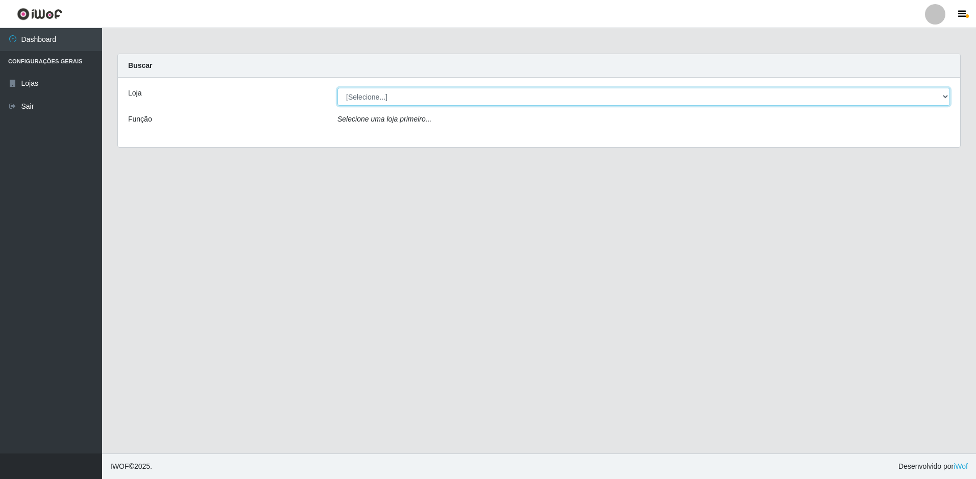
click at [523, 100] on select "[Selecione...] Extraplus - Loja 50 [GEOGRAPHIC_DATA]" at bounding box center [643, 97] width 613 height 18
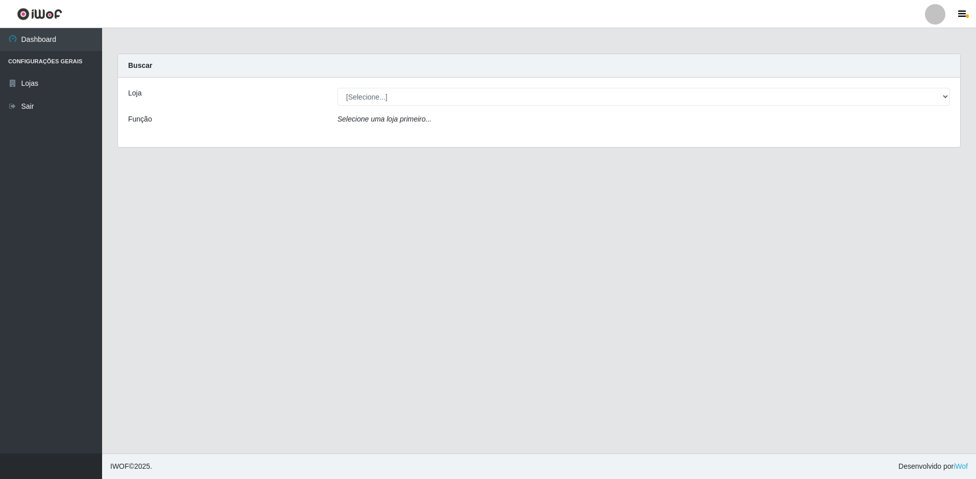
click at [521, 142] on div "Loja [Selecione...] Extraplus - Loja 50 Praia do Canto Função Selecione uma loj…" at bounding box center [539, 112] width 842 height 69
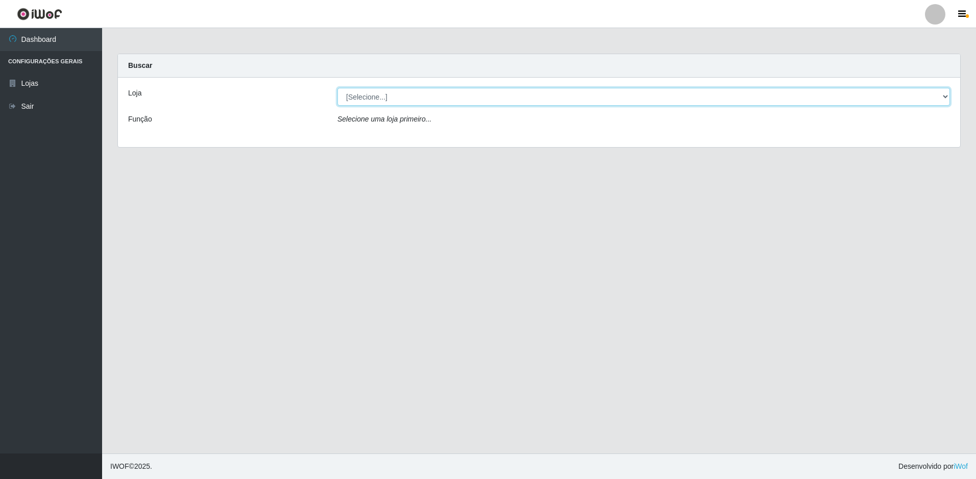
click at [422, 104] on select "[Selecione...] Extraplus - Loja 50 [GEOGRAPHIC_DATA]" at bounding box center [643, 97] width 613 height 18
select select "451"
click at [337, 88] on select "[Selecione...] Extraplus - Loja 50 [GEOGRAPHIC_DATA]" at bounding box center [643, 97] width 613 height 18
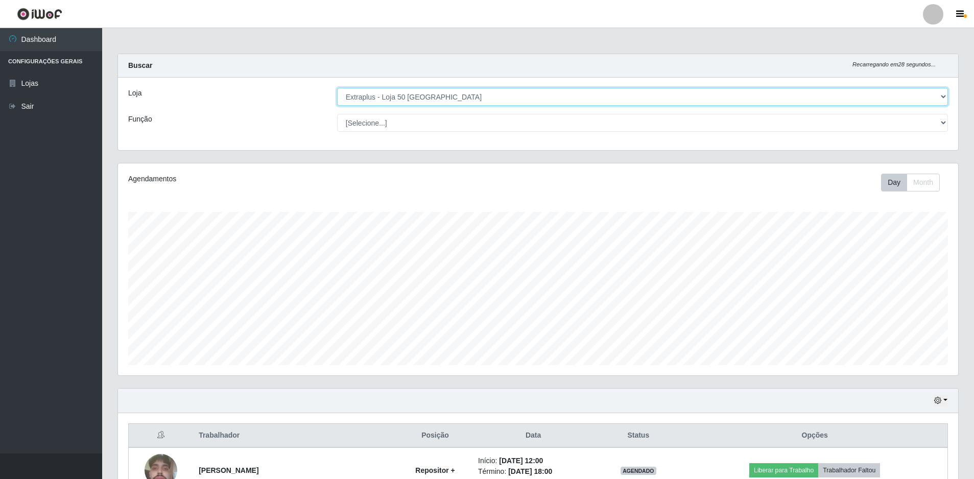
scroll to position [108, 0]
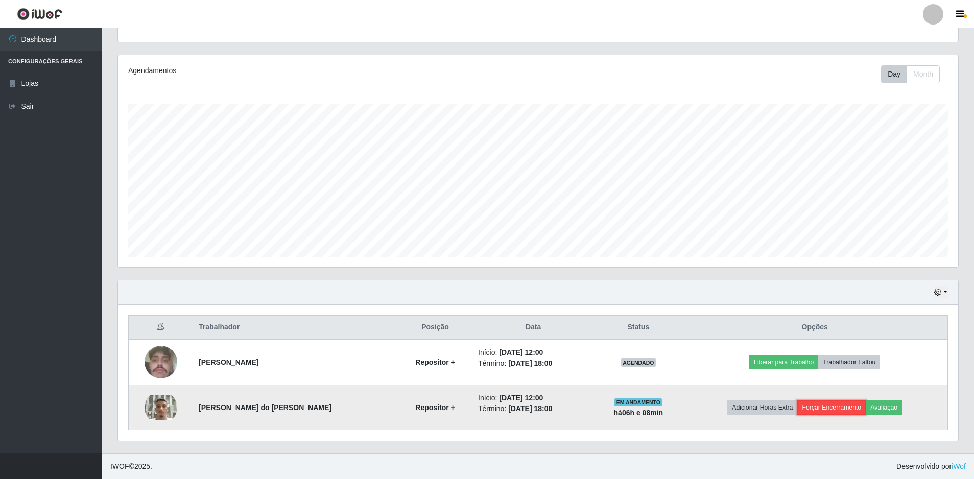
click at [831, 413] on button "Forçar Encerramento" at bounding box center [831, 407] width 68 height 14
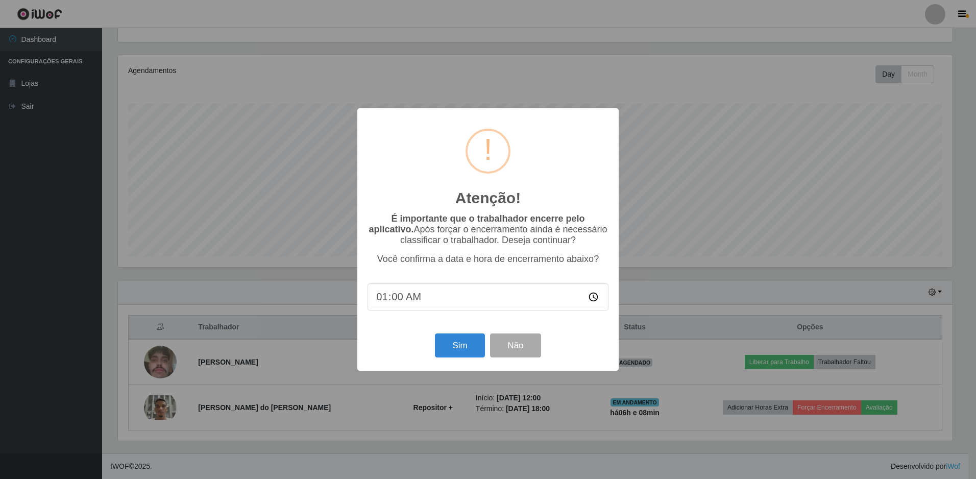
type input "18:00"
click at [465, 356] on button "Sim" at bounding box center [460, 345] width 50 height 24
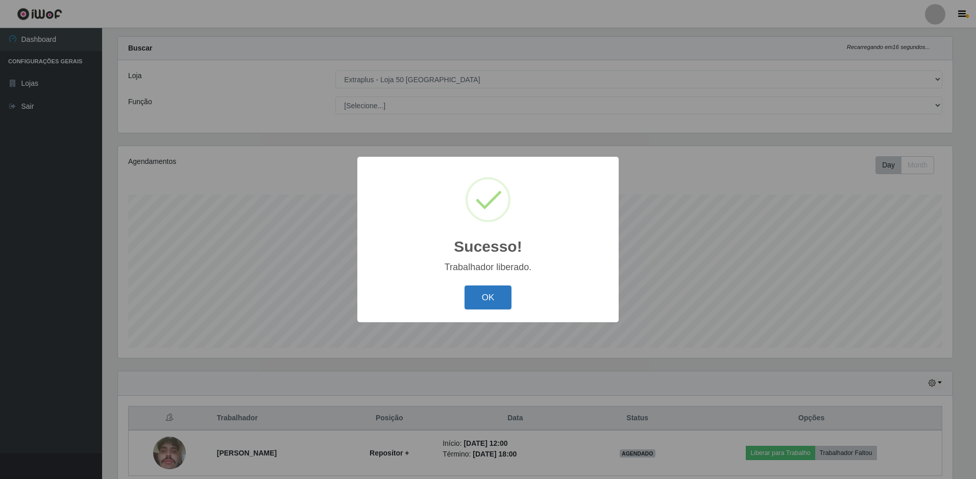
click at [488, 299] on button "OK" at bounding box center [488, 297] width 47 height 24
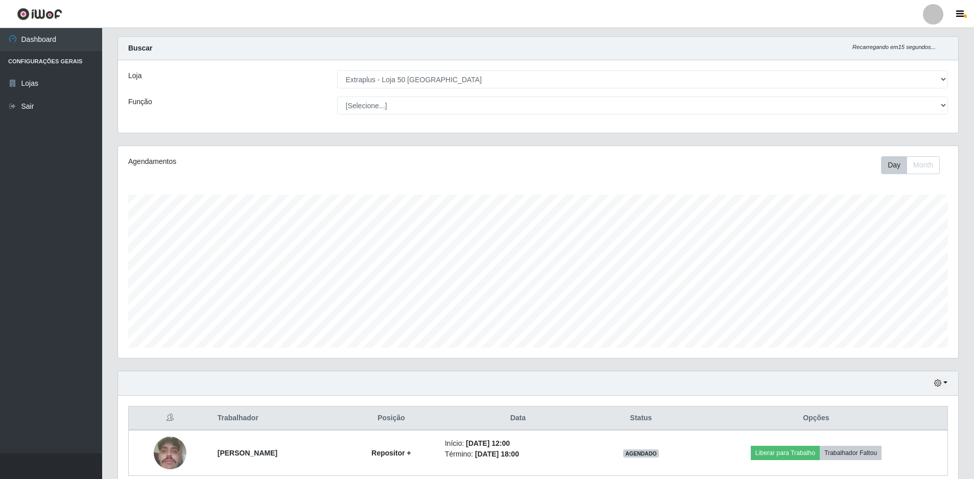
scroll to position [63, 0]
